Goal: Transaction & Acquisition: Purchase product/service

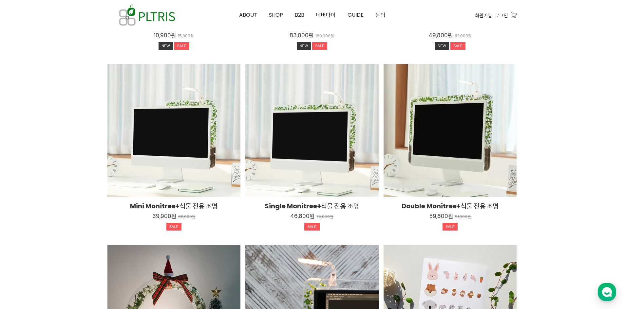
scroll to position [1015, 0]
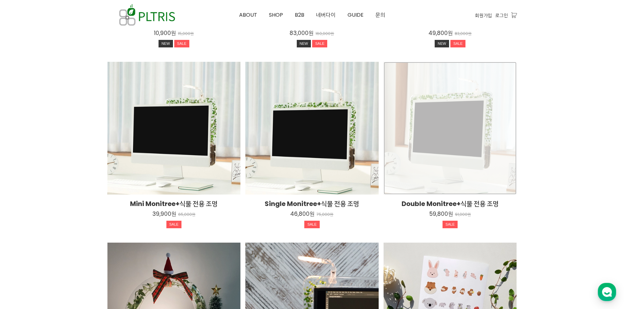
click at [465, 169] on div "Double Monitree+식물 전용 조명 59,800원 91,000원 SALE TIME SALE" at bounding box center [449, 128] width 133 height 133
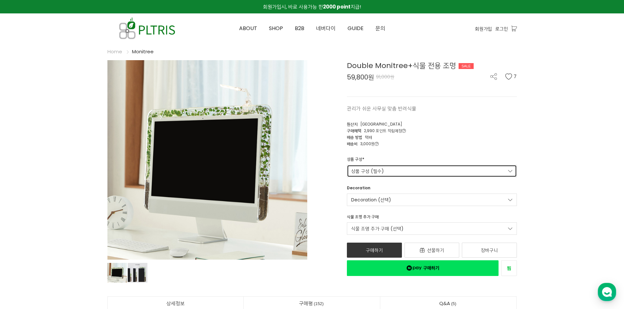
click at [405, 170] on link "상품 구성 (필수)" at bounding box center [432, 171] width 170 height 12
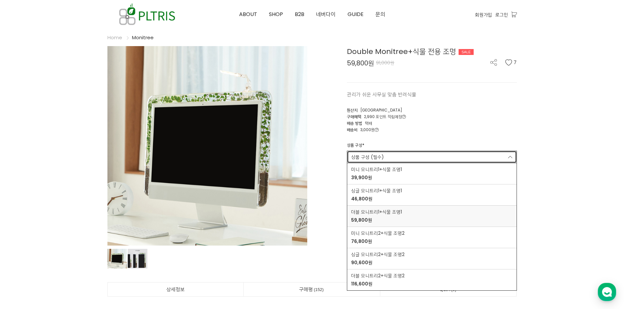
scroll to position [33, 0]
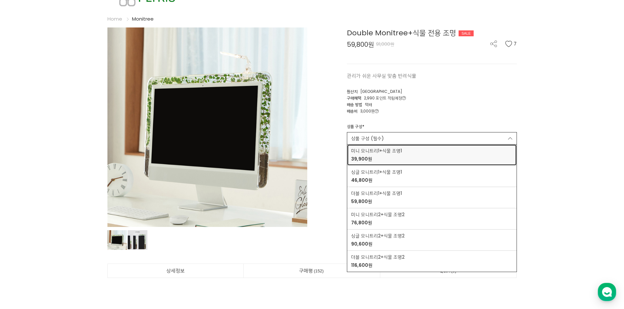
click at [447, 156] on div "미니 모니트리1+식물 조명1 39,900원" at bounding box center [431, 155] width 161 height 15
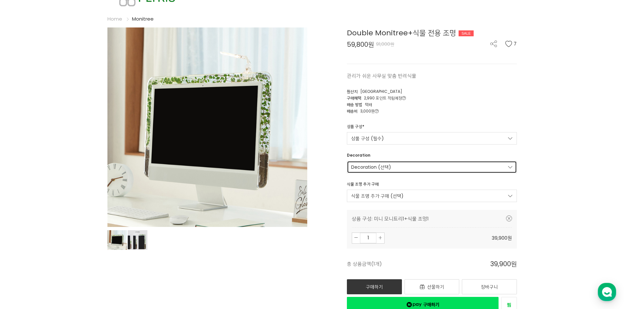
click at [458, 167] on link "Decoration (선택)" at bounding box center [432, 167] width 170 height 12
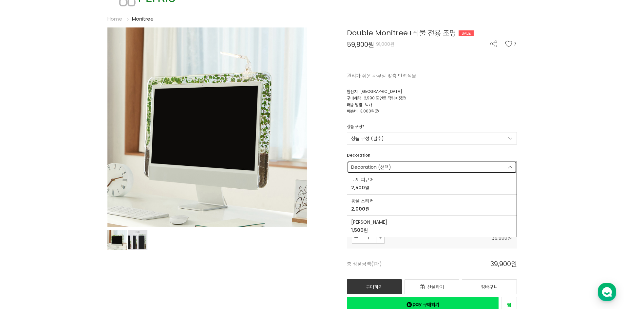
click at [458, 167] on link "Decoration (선택)" at bounding box center [432, 167] width 170 height 12
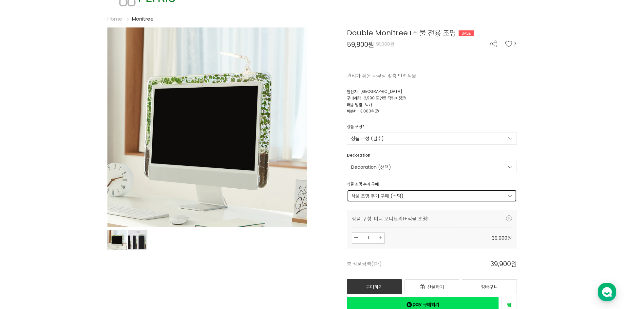
click at [431, 199] on link "식물 조명 추가 구매 (선택)" at bounding box center [432, 196] width 170 height 12
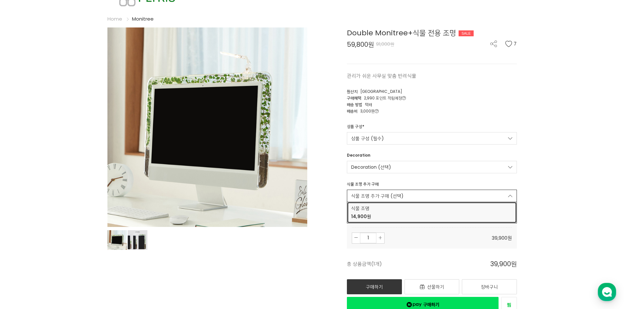
click at [401, 215] on span "14,900원" at bounding box center [431, 216] width 161 height 7
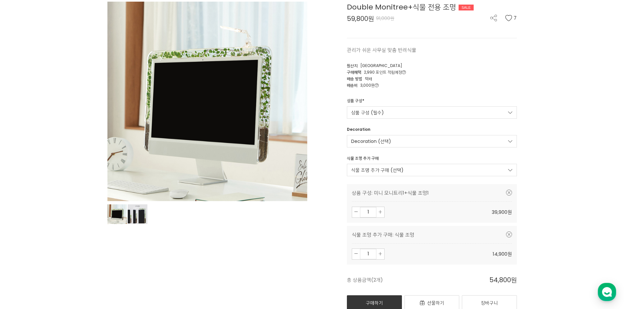
scroll to position [65, 0]
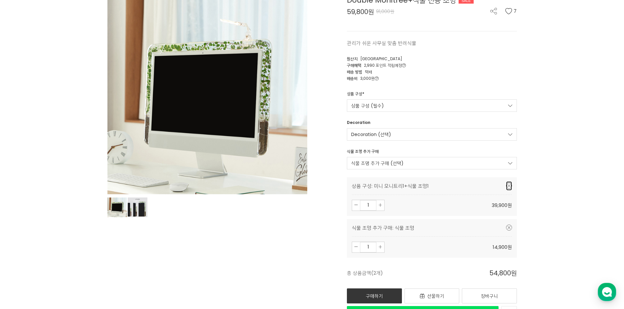
click at [509, 186] on icon at bounding box center [509, 186] width 6 height 6
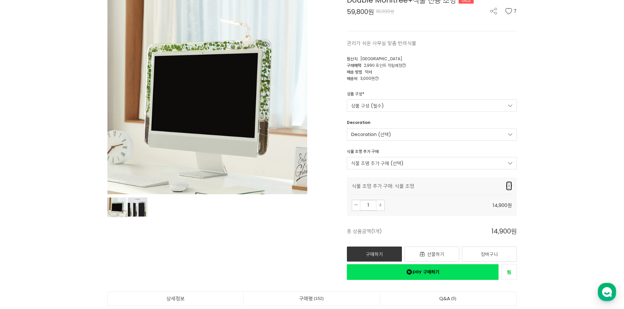
click at [507, 187] on icon at bounding box center [509, 186] width 6 height 6
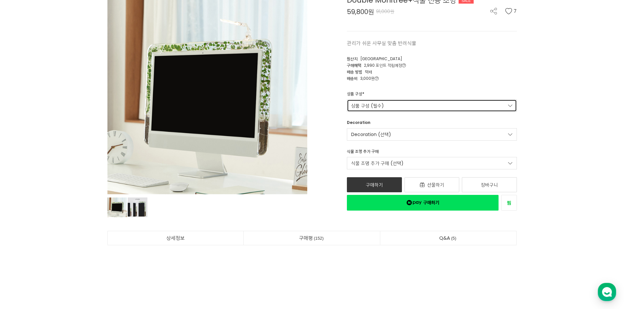
click at [392, 104] on link "상품 구성 (필수)" at bounding box center [432, 106] width 170 height 12
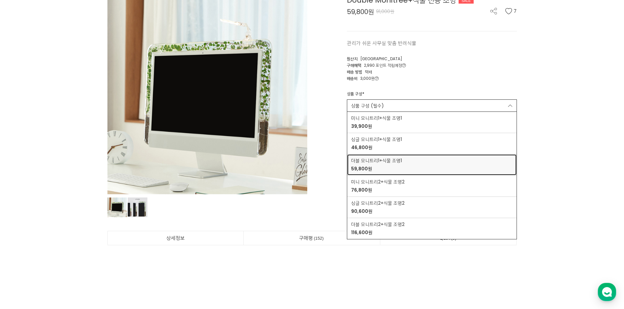
click at [413, 165] on div "더블 모니트리1+식물 조명1 59,800원" at bounding box center [431, 164] width 161 height 15
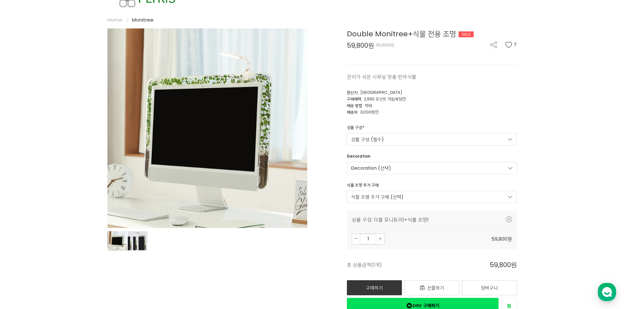
scroll to position [33, 0]
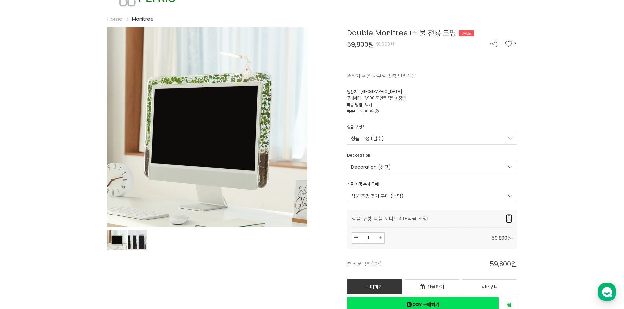
click at [508, 219] on icon at bounding box center [509, 219] width 6 height 6
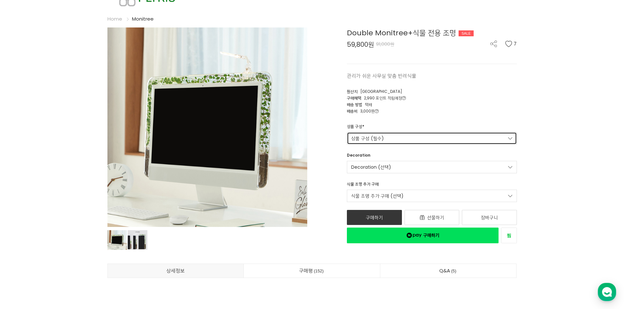
click at [382, 139] on link "상품 구성 (필수)" at bounding box center [432, 138] width 170 height 12
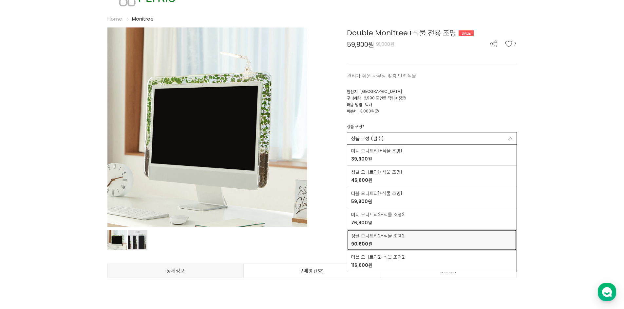
click at [438, 241] on div "싱글 모니트리2+식물 조명2 90,600원" at bounding box center [431, 240] width 161 height 15
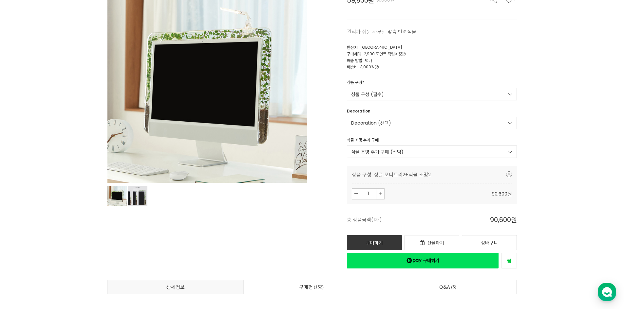
scroll to position [98, 0]
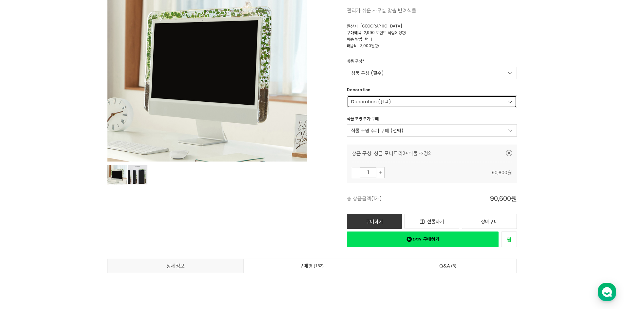
click at [451, 100] on link "Decoration (선택)" at bounding box center [432, 102] width 170 height 12
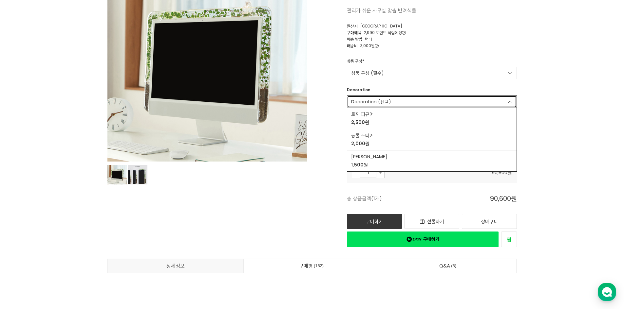
click at [451, 100] on link "Decoration (선택)" at bounding box center [432, 102] width 170 height 12
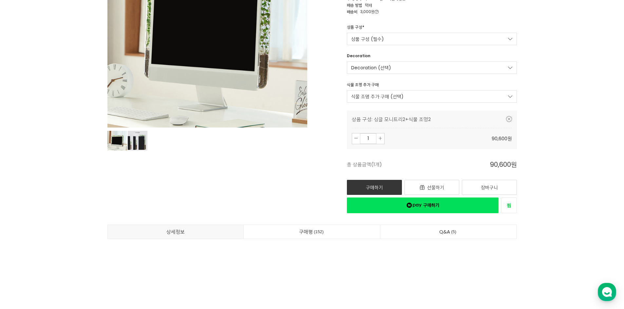
scroll to position [131, 0]
